Goal: Task Accomplishment & Management: Manage account settings

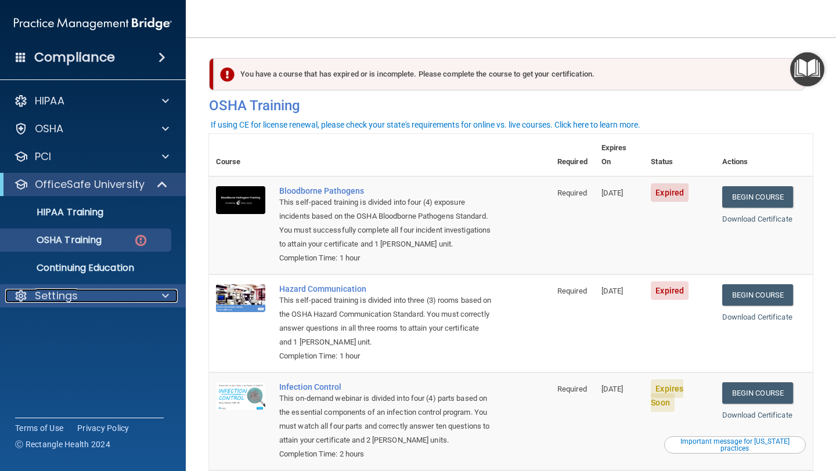
click at [51, 297] on p "Settings" at bounding box center [56, 296] width 43 height 14
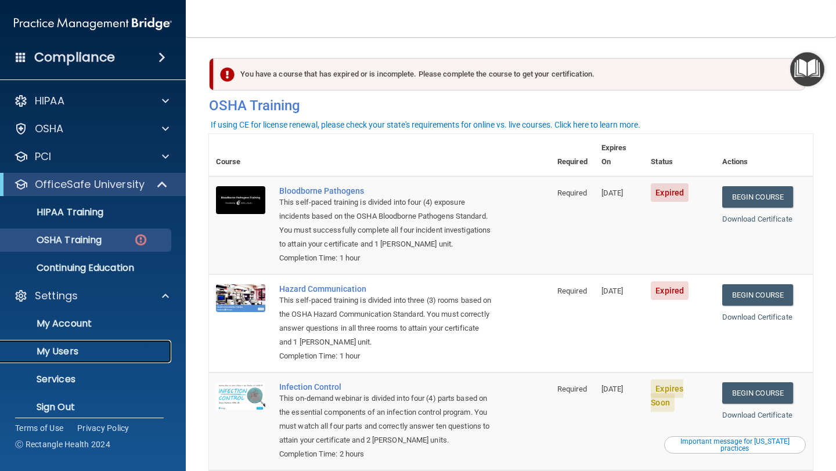
click at [57, 349] on p "My Users" at bounding box center [87, 352] width 158 height 12
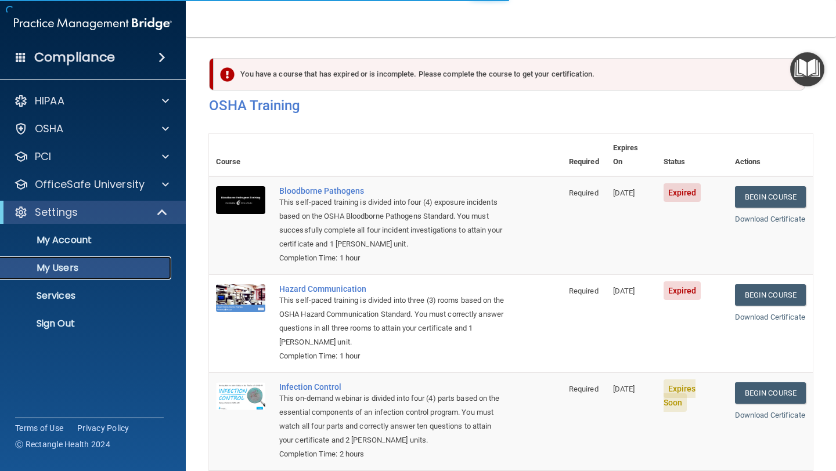
select select "20"
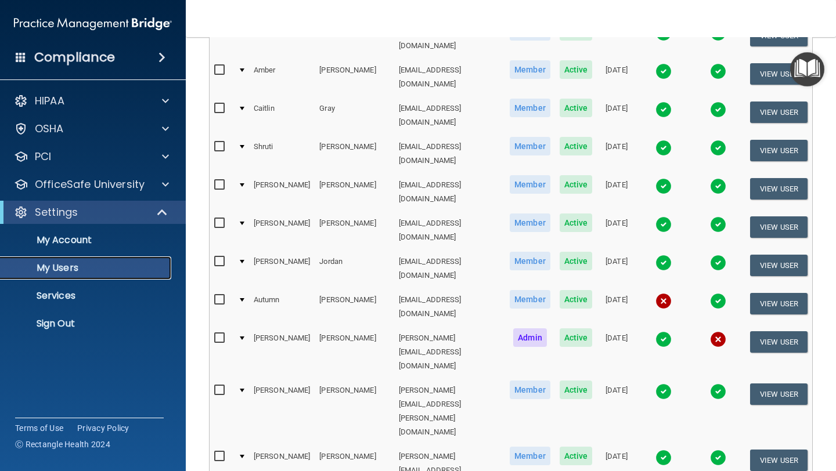
scroll to position [502, 0]
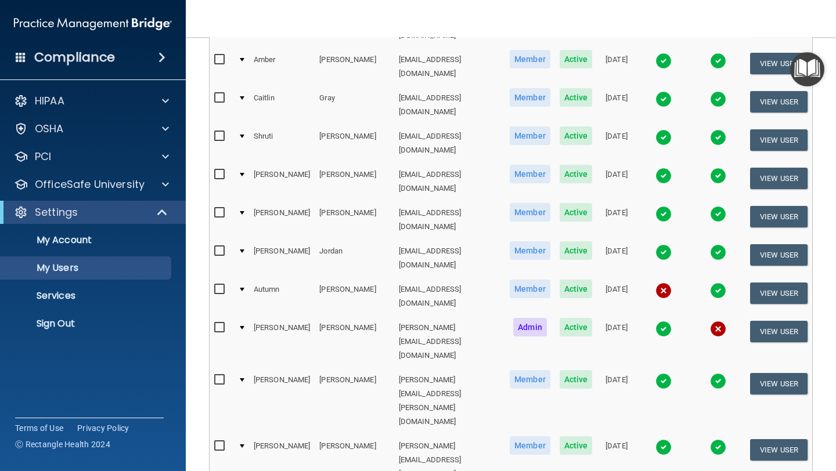
select select "20"
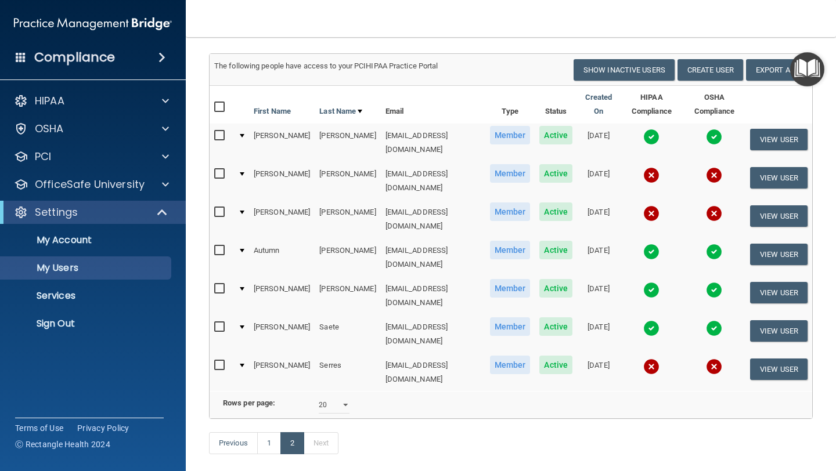
scroll to position [87, 0]
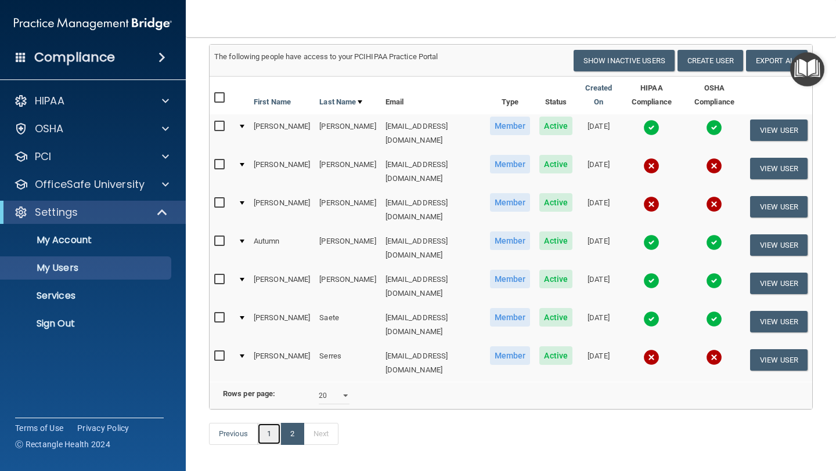
click at [269, 423] on link "1" at bounding box center [269, 434] width 24 height 22
select select "20"
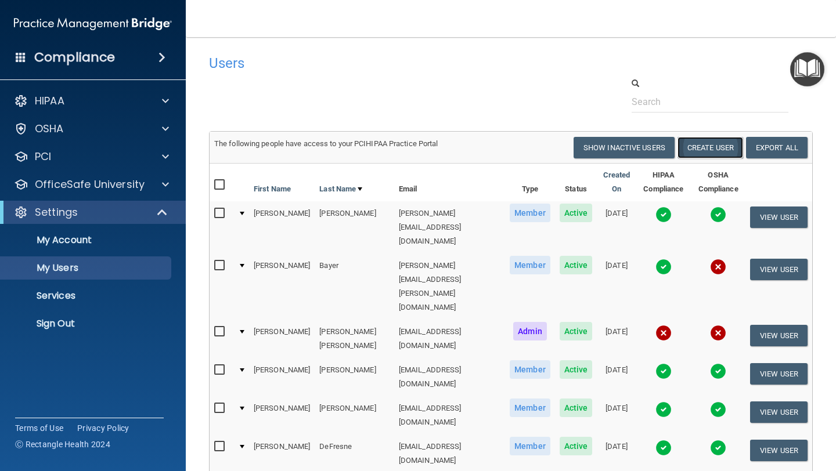
click at [715, 145] on button "Create User" at bounding box center [710, 147] width 66 height 21
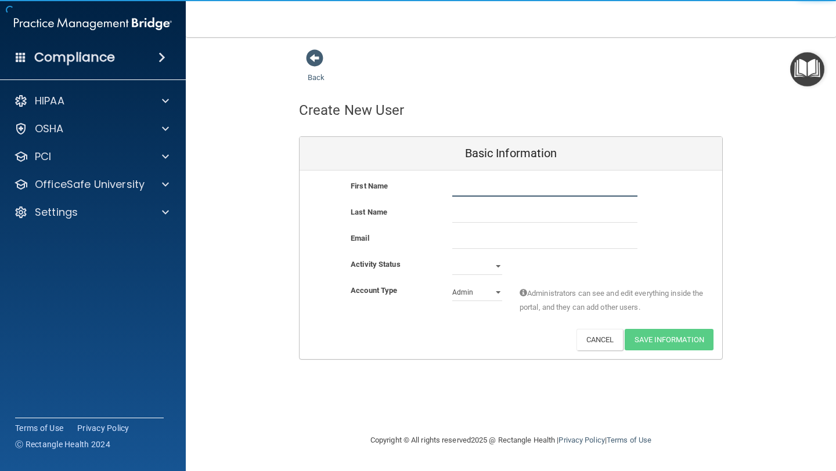
click at [456, 179] on input "text" at bounding box center [544, 187] width 185 height 17
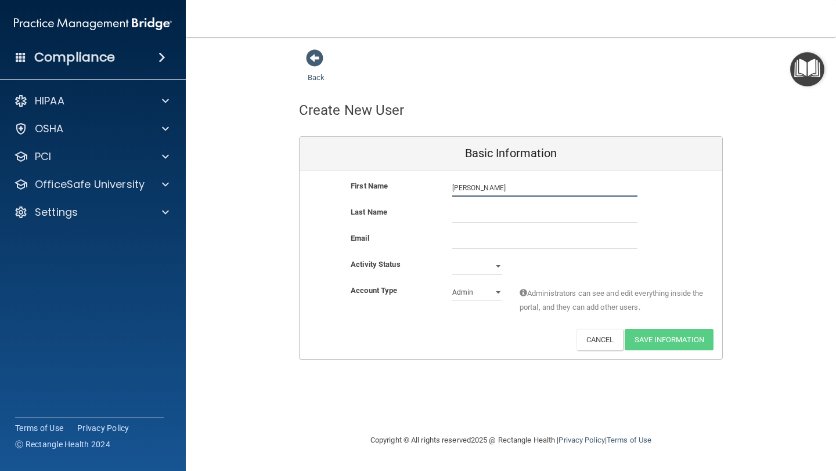
type input "[PERSON_NAME]"
click at [471, 242] on input "email" at bounding box center [544, 240] width 185 height 17
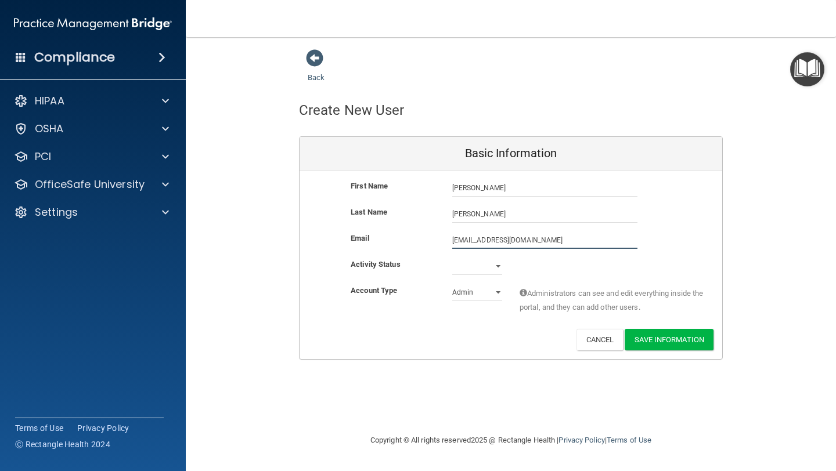
click at [464, 239] on input "[EMAIL_ADDRESS][DOMAIN_NAME]" at bounding box center [544, 240] width 185 height 17
type input "[EMAIL_ADDRESS][DOMAIN_NAME]"
click at [463, 269] on select "Active Inactive" at bounding box center [477, 266] width 50 height 17
select select "active"
click at [478, 292] on select "Admin Member" at bounding box center [477, 292] width 50 height 17
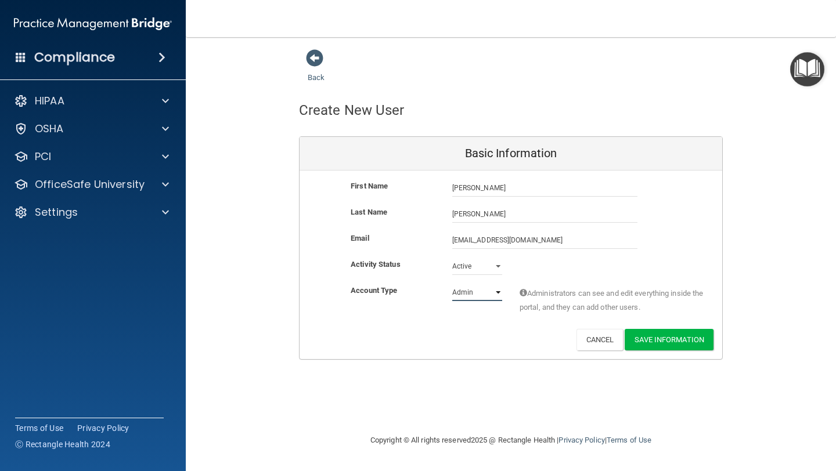
select select "practice_member"
click at [665, 338] on button "Save Information" at bounding box center [669, 339] width 89 height 21
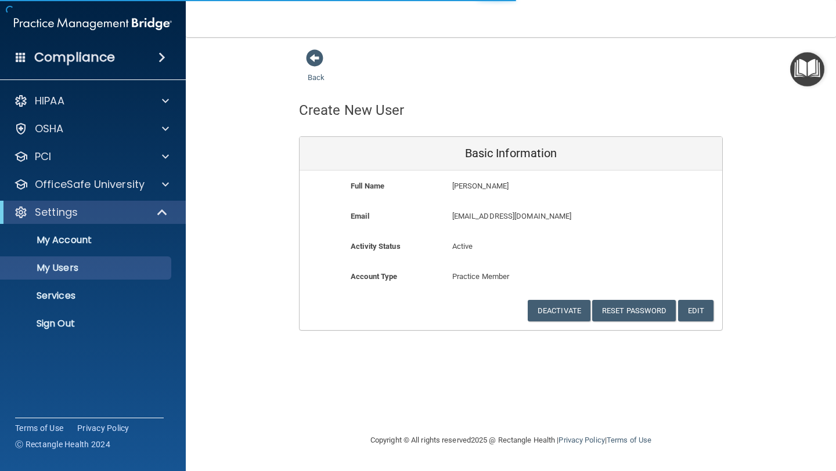
select select "20"
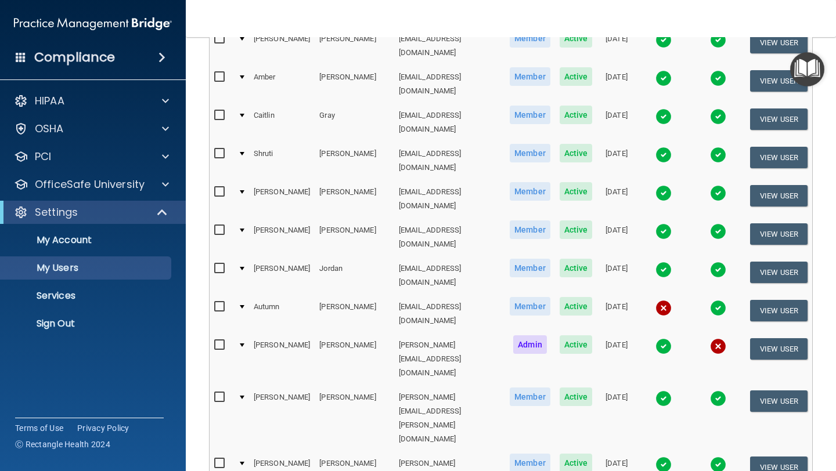
scroll to position [545, 0]
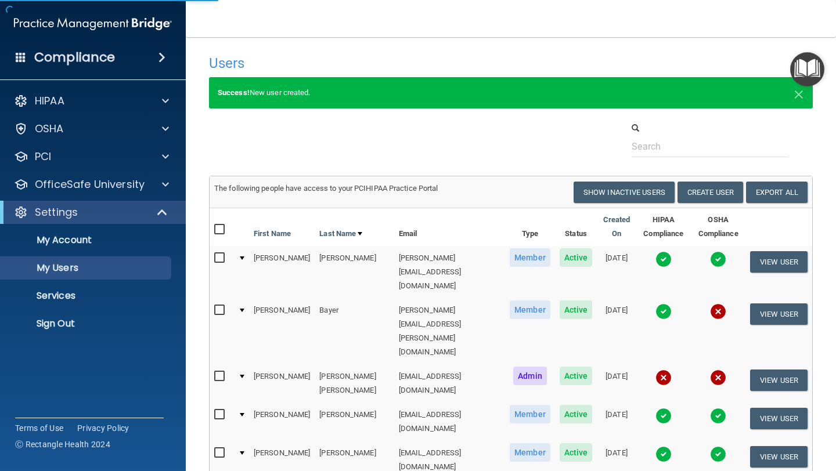
select select "20"
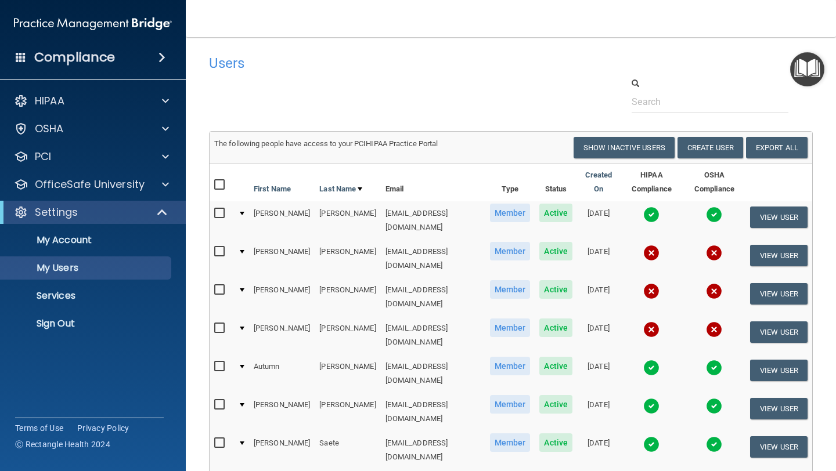
click at [218, 286] on input "checkbox" at bounding box center [220, 290] width 13 height 9
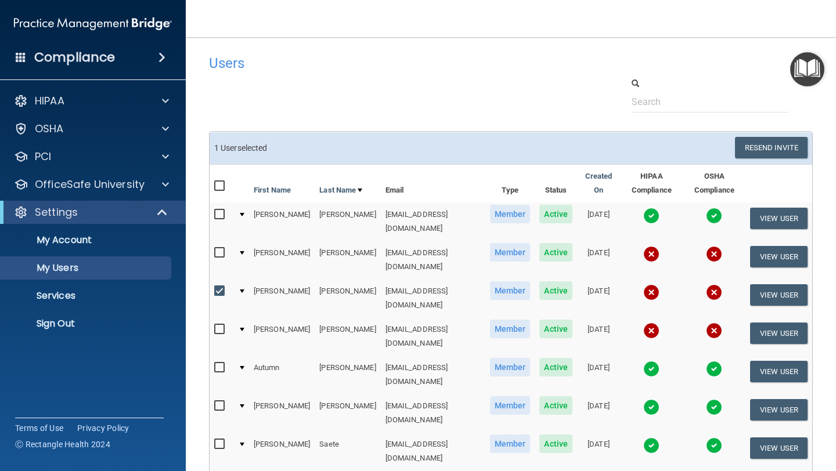
click at [218, 287] on input "checkbox" at bounding box center [220, 291] width 13 height 9
checkbox input "false"
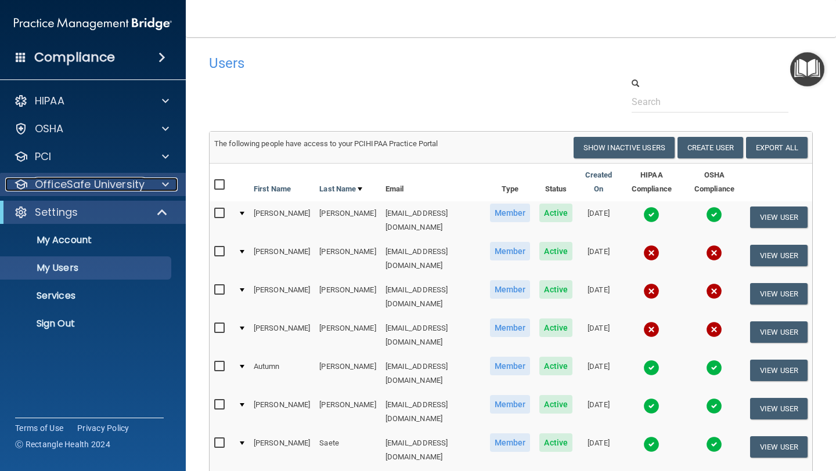
click at [82, 187] on p "OfficeSafe University" at bounding box center [90, 185] width 110 height 14
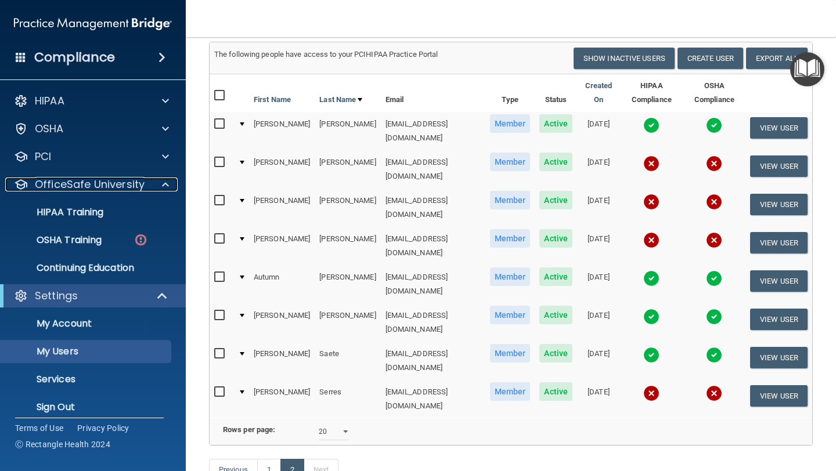
scroll to position [119, 0]
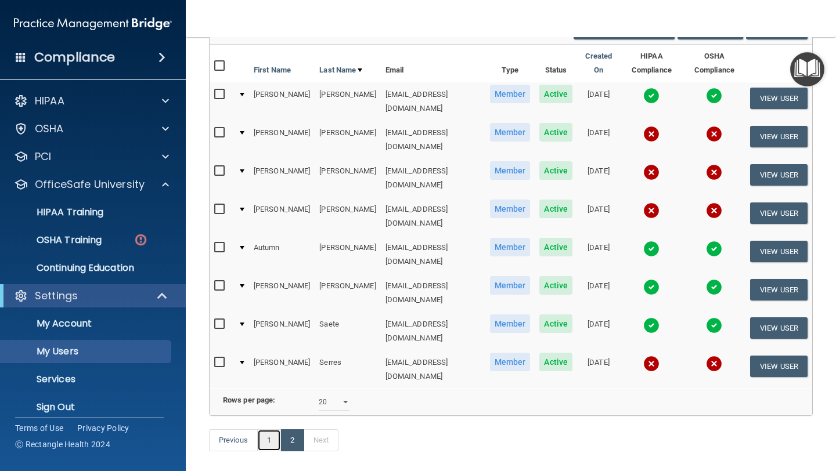
click at [268, 430] on link "1" at bounding box center [269, 441] width 24 height 22
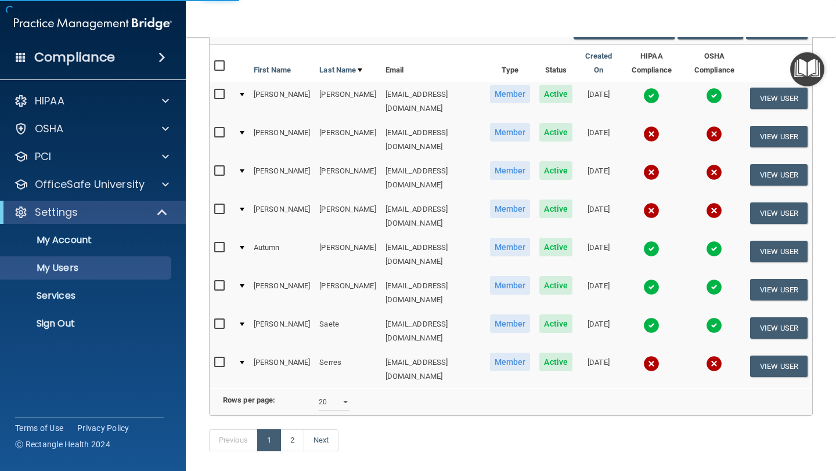
select select "20"
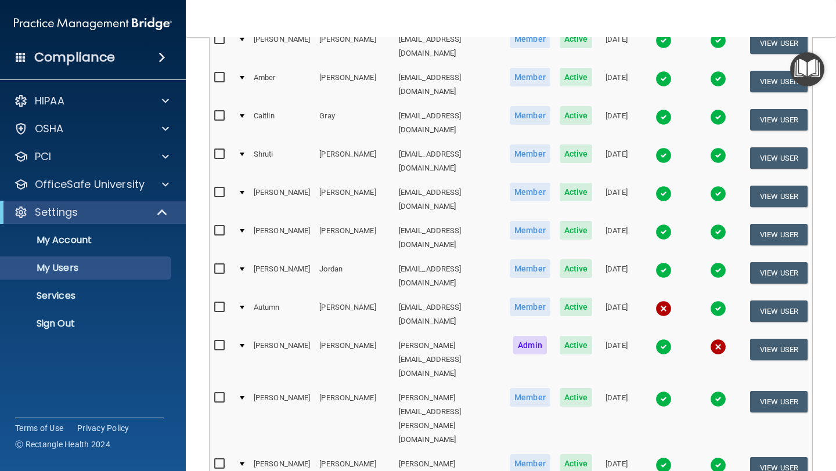
scroll to position [491, 0]
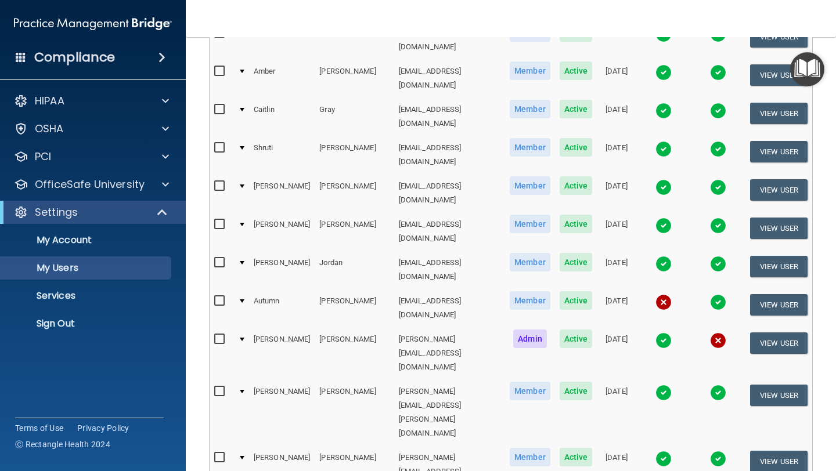
checkbox input "true"
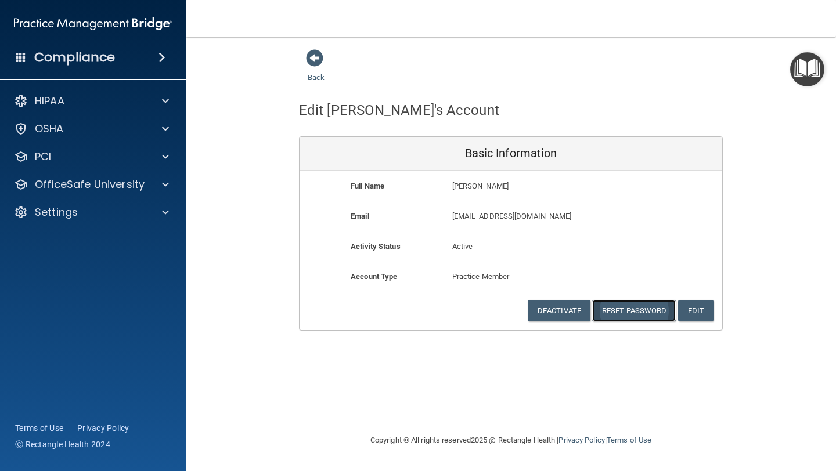
click at [632, 312] on button "Reset Password" at bounding box center [634, 310] width 84 height 21
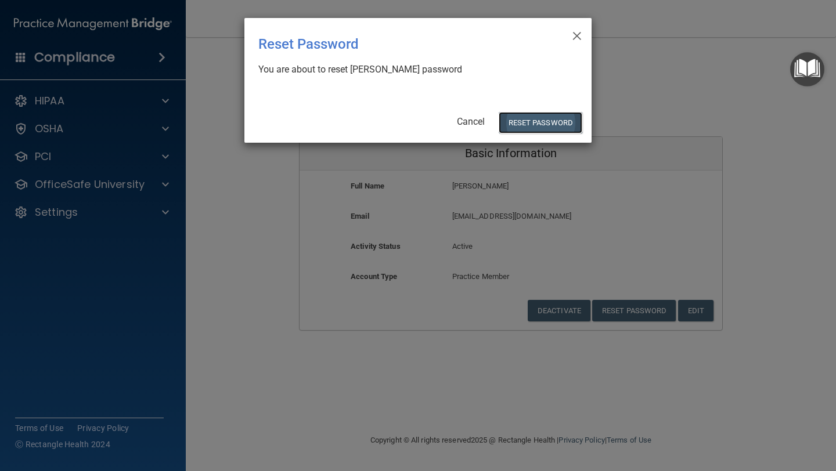
click at [541, 122] on button "Reset Password" at bounding box center [541, 122] width 84 height 21
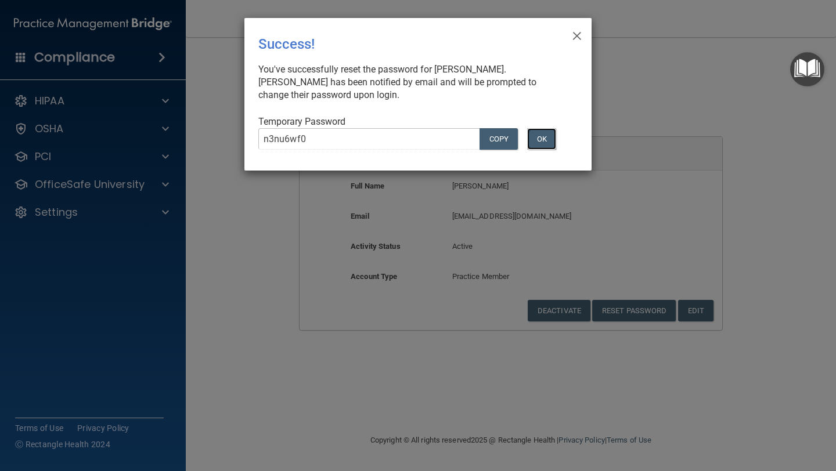
click at [542, 141] on button "OK" at bounding box center [541, 138] width 29 height 21
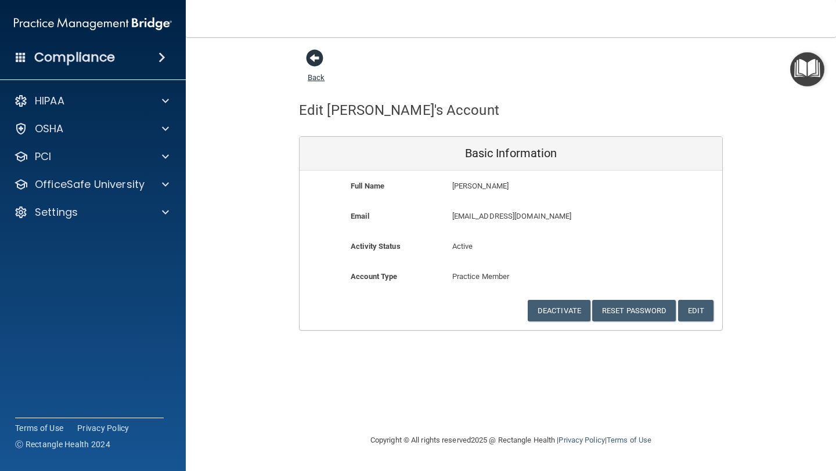
click at [314, 54] on span at bounding box center [314, 57] width 17 height 17
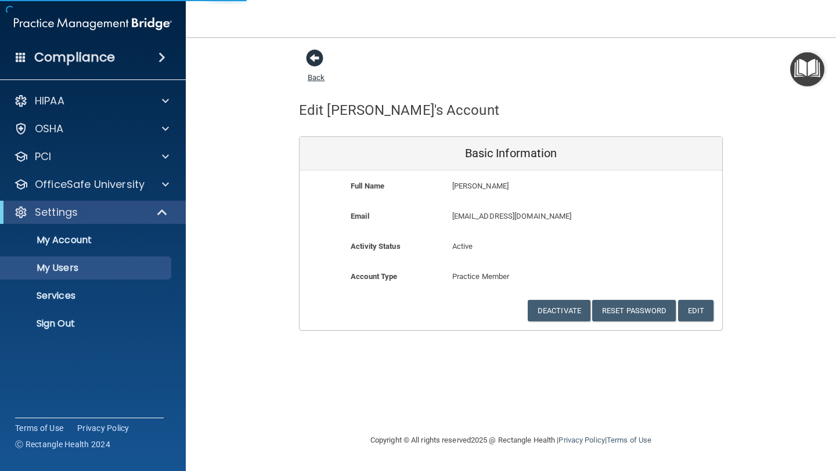
select select "20"
